Goal: Transaction & Acquisition: Book appointment/travel/reservation

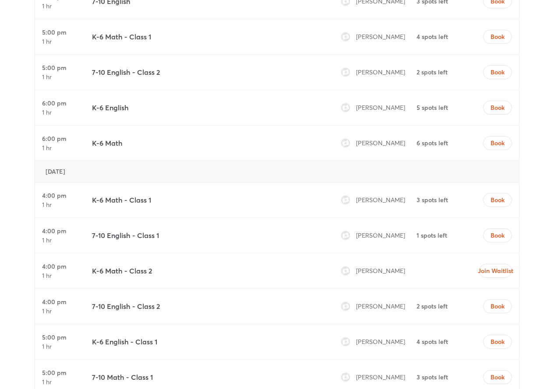
scroll to position [2627, 0]
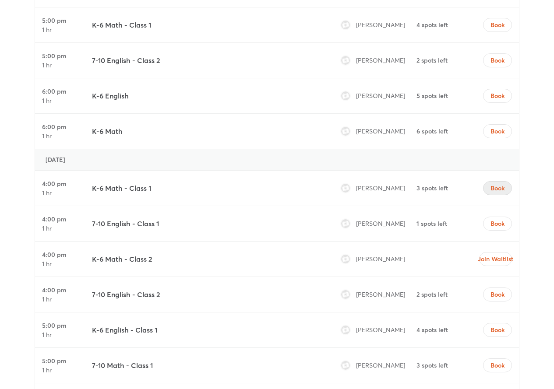
click at [500, 184] on span "Book" at bounding box center [497, 188] width 14 height 9
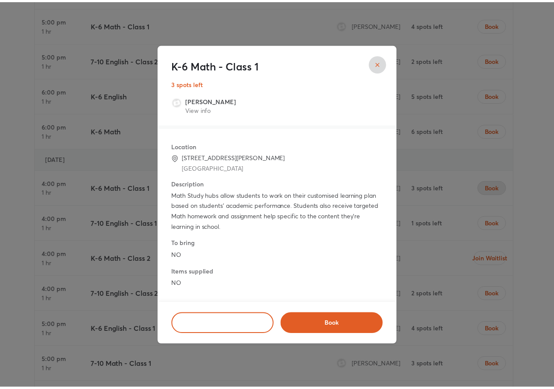
scroll to position [0, 0]
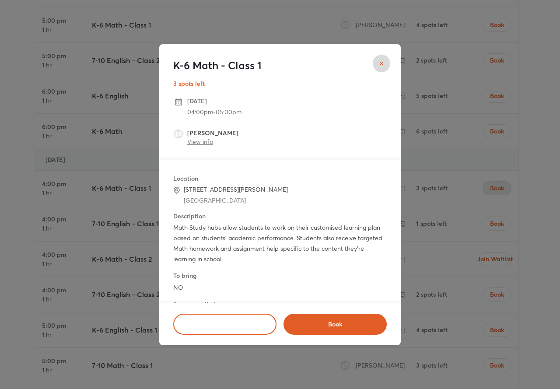
click at [207, 143] on link "View info" at bounding box center [200, 141] width 26 height 8
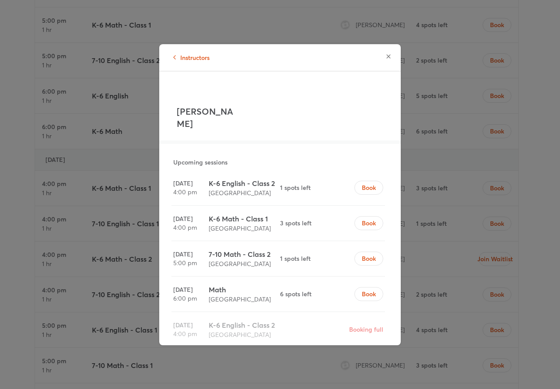
click at [388, 58] on icon "button" at bounding box center [388, 56] width 7 height 7
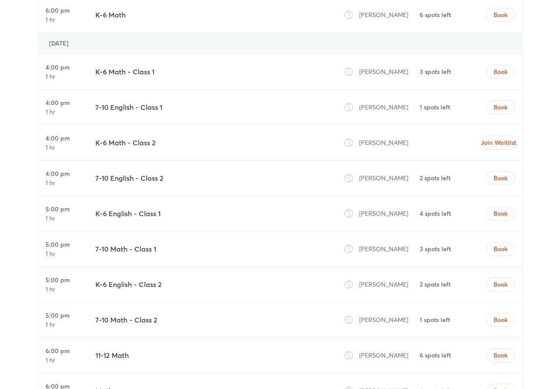
scroll to position [2802, 0]
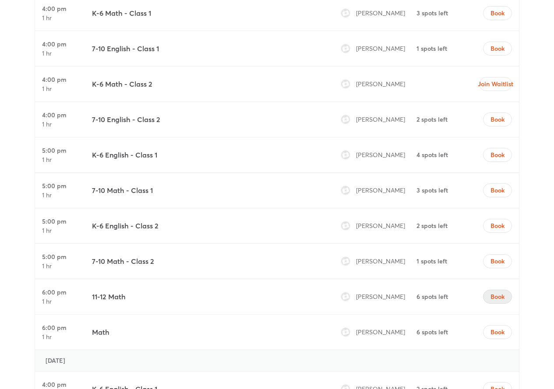
click at [494, 292] on span "Book" at bounding box center [497, 296] width 14 height 9
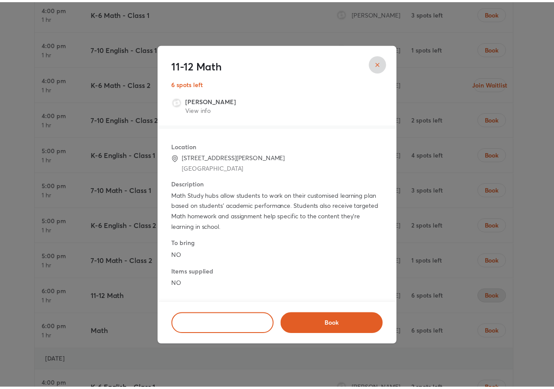
scroll to position [0, 0]
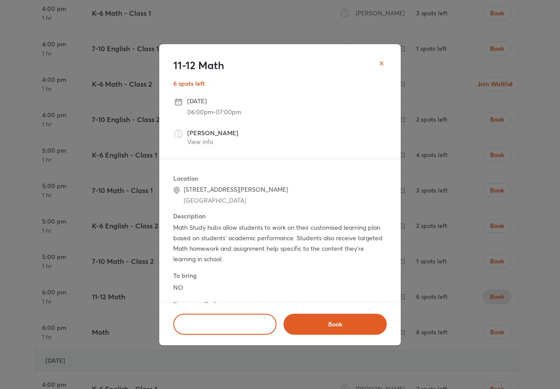
click at [384, 63] on icon "close" at bounding box center [381, 63] width 7 height 7
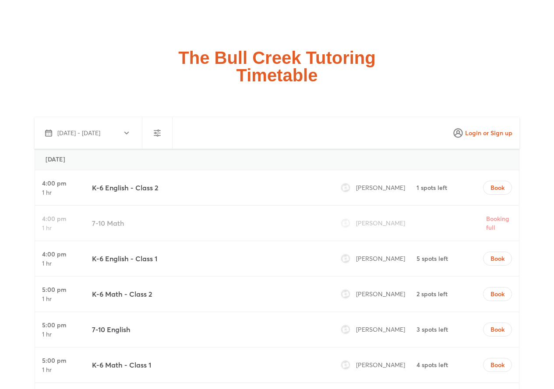
scroll to position [2276, 0]
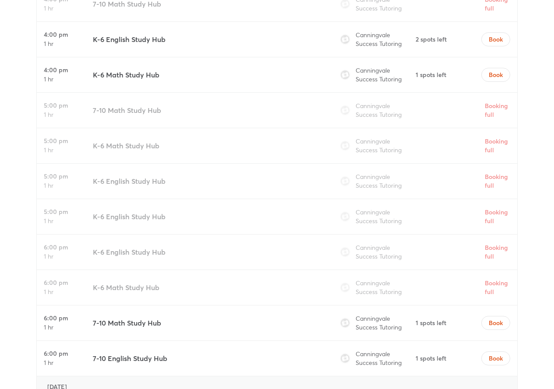
scroll to position [2627, 0]
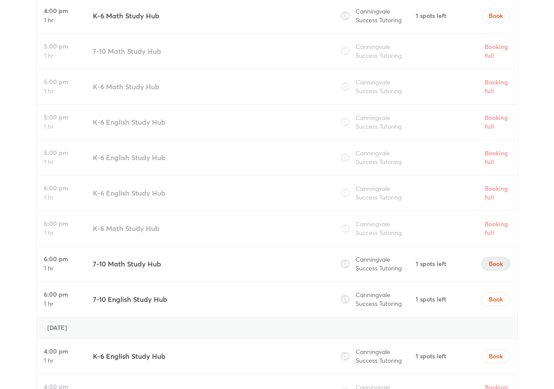
click at [496, 260] on span "Book" at bounding box center [496, 264] width 14 height 9
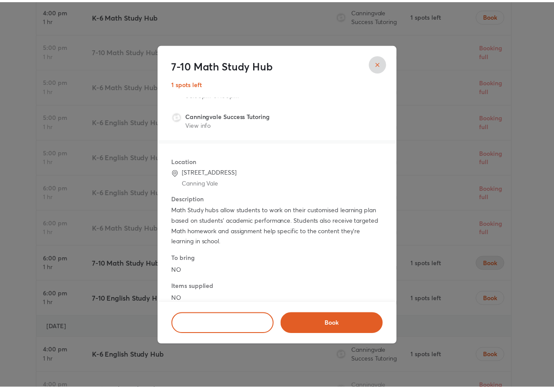
scroll to position [32, 0]
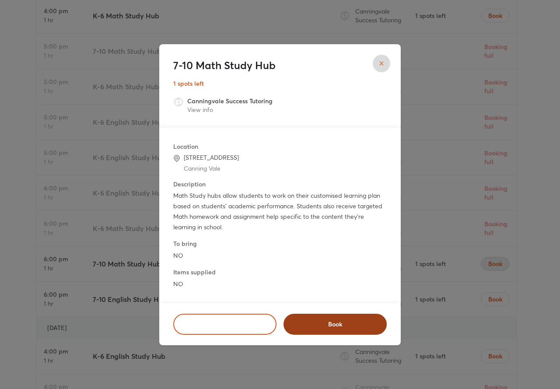
click at [346, 322] on span "Book" at bounding box center [335, 324] width 81 height 9
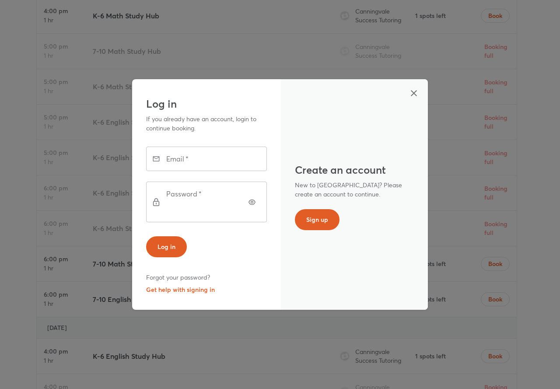
click at [413, 96] on icon "button" at bounding box center [414, 93] width 6 height 6
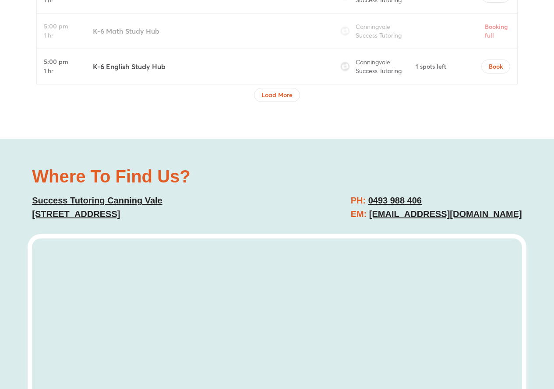
scroll to position [3152, 0]
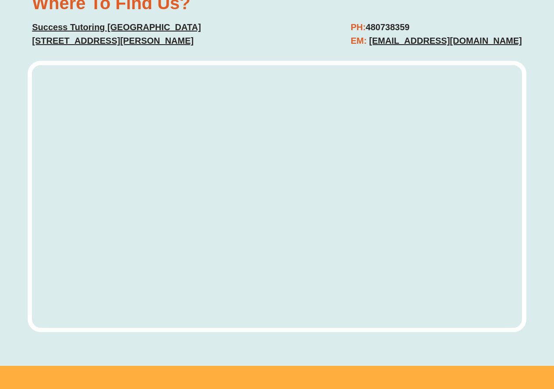
scroll to position [3283, 0]
